Goal: Information Seeking & Learning: Learn about a topic

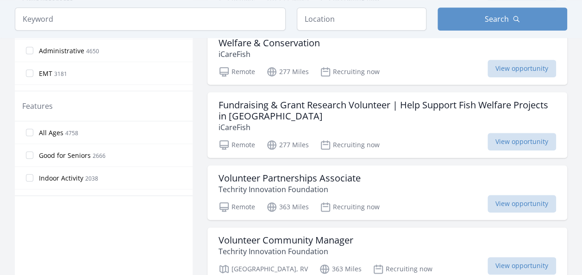
scroll to position [449, 0]
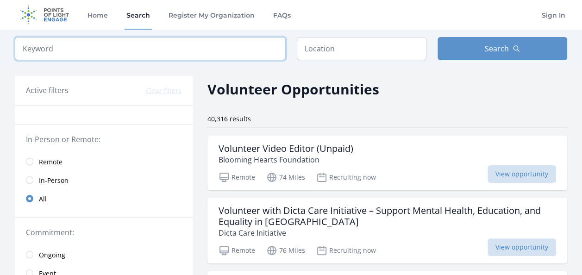
click at [249, 48] on input "search" at bounding box center [150, 48] width 271 height 23
type input "[PERSON_NAME]"
click button "submit" at bounding box center [0, 0] width 0 height 0
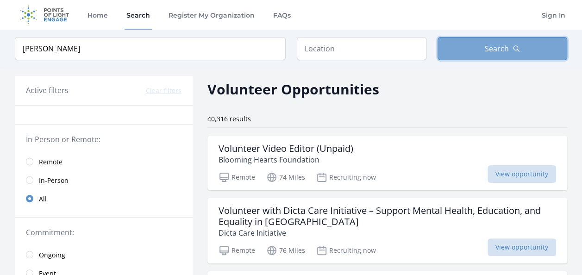
click at [473, 54] on button "Search" at bounding box center [503, 48] width 130 height 23
click at [452, 50] on button "Search" at bounding box center [503, 48] width 130 height 23
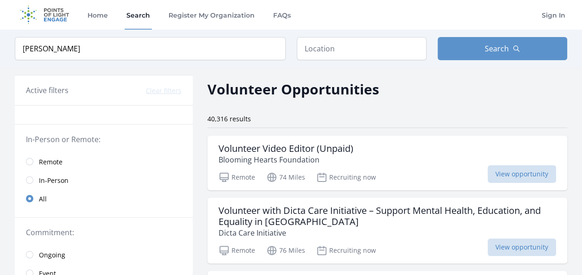
click at [151, 60] on div "Keyword [GEOGRAPHIC_DATA] Location Search" at bounding box center [291, 49] width 582 height 38
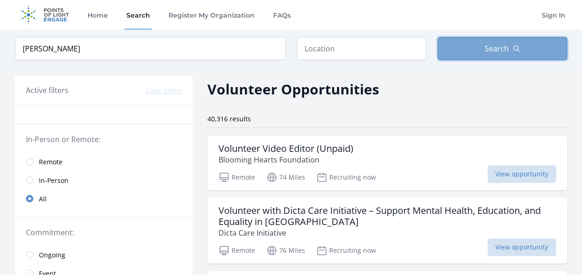
click at [480, 46] on button "Search" at bounding box center [503, 48] width 130 height 23
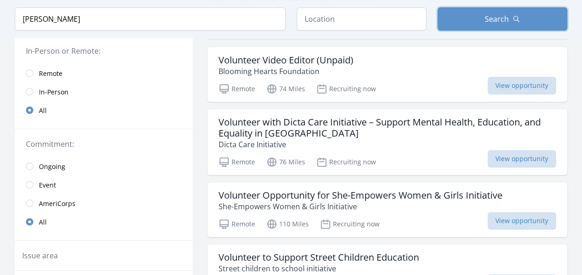
scroll to position [91, 0]
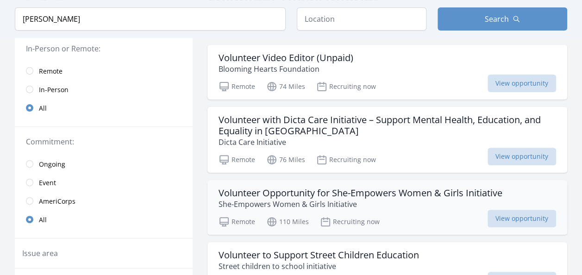
click at [423, 191] on h3 "Volunteer Opportunity for She-Empowers Women & Girls Initiative" at bounding box center [361, 193] width 284 height 11
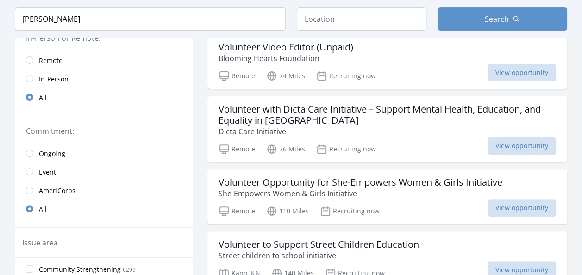
scroll to position [103, 0]
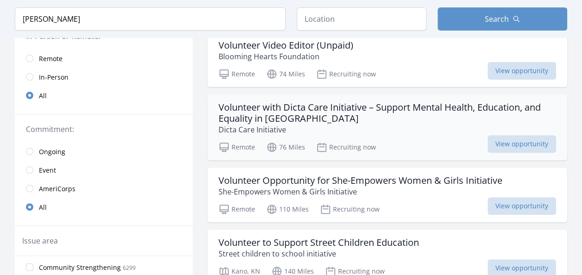
click at [325, 116] on h3 "Volunteer with Dicta Care Initiative – Support Mental Health, Education, and Eq…" at bounding box center [388, 113] width 338 height 22
